Goal: Obtain resource: Download file/media

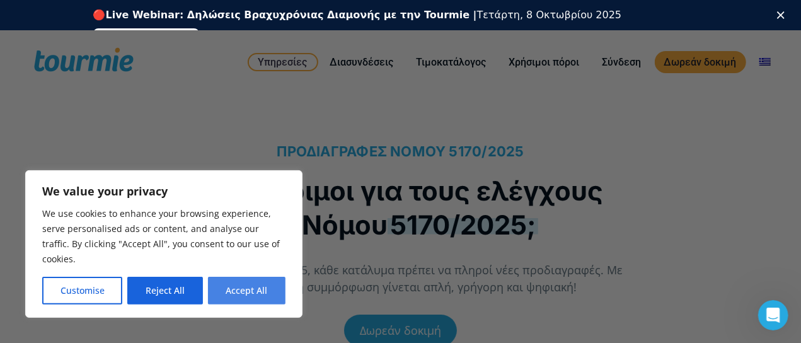
click at [258, 291] on button "Accept All" at bounding box center [247, 291] width 78 height 28
checkbox input "true"
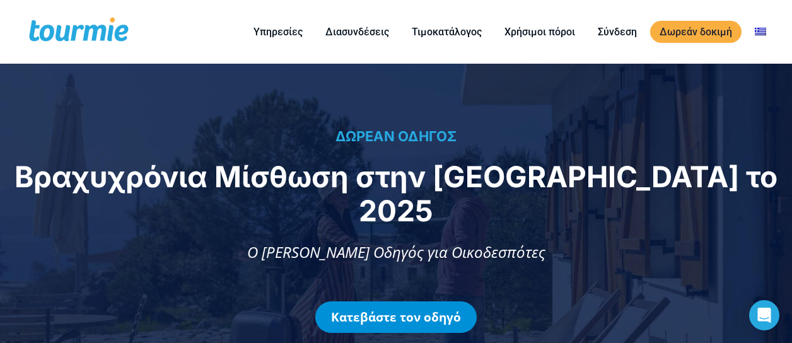
click at [409, 301] on link "Κατεβάστε τον οδηγό" at bounding box center [395, 317] width 161 height 32
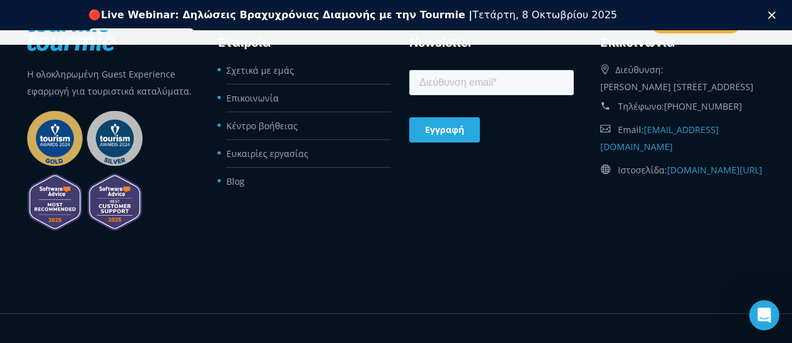
scroll to position [1571, 0]
